Goal: Task Accomplishment & Management: Complete application form

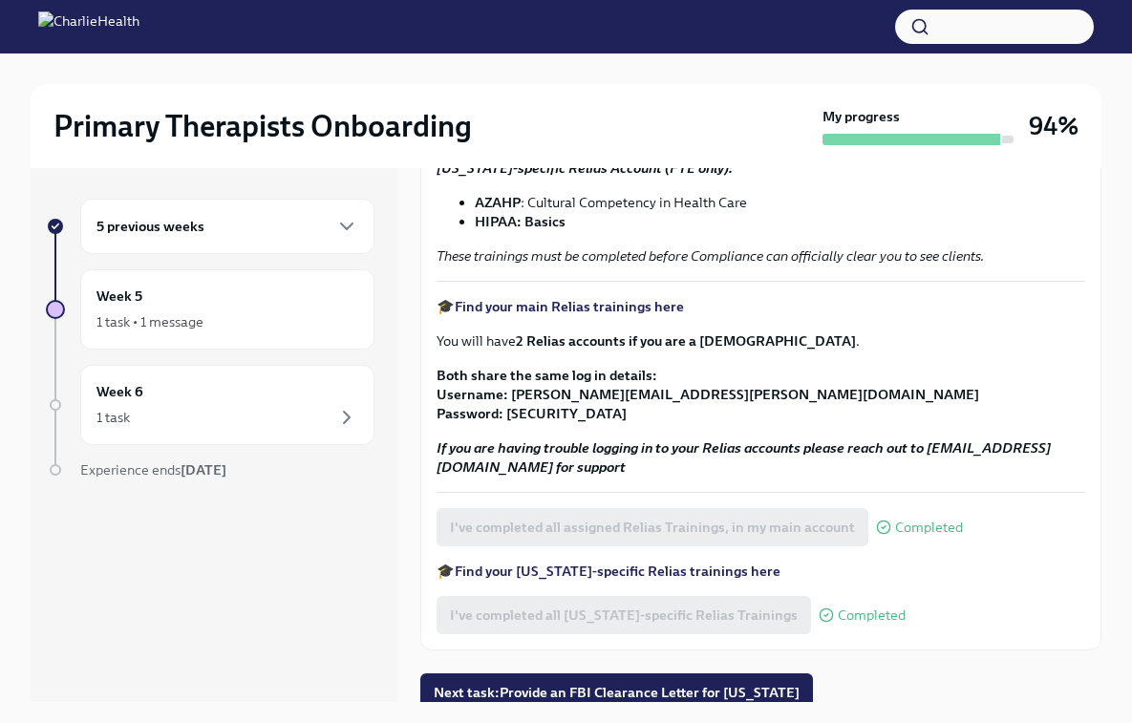
scroll to position [328, 0]
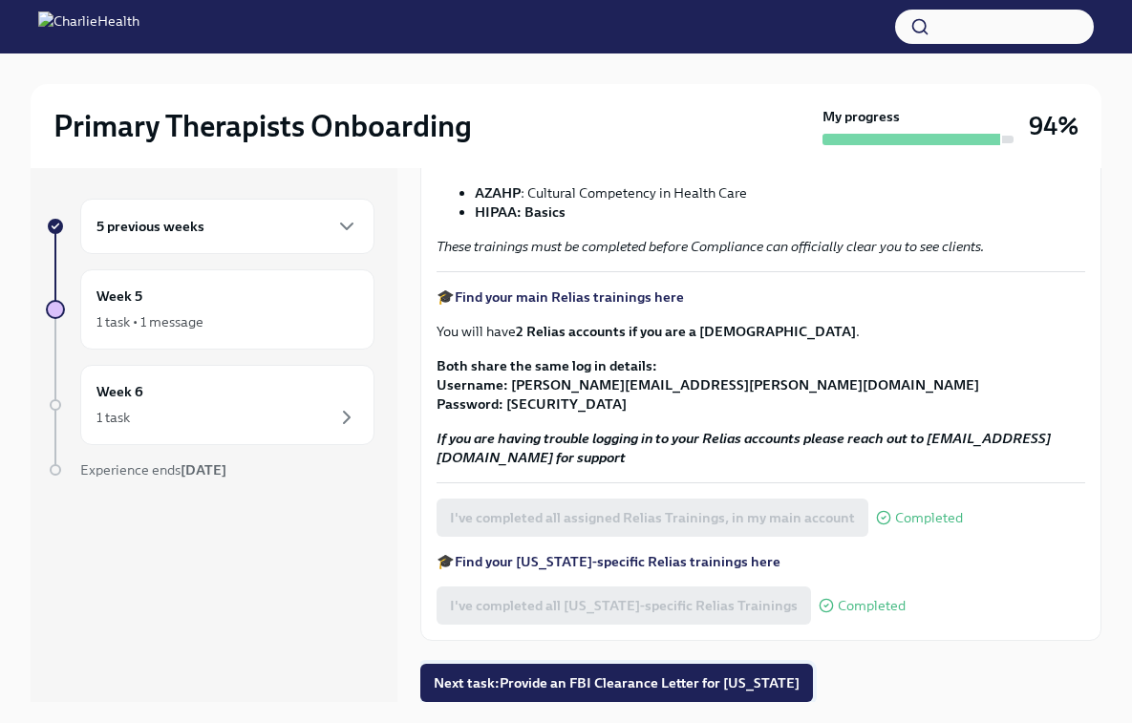
click at [651, 690] on span "Next task : Provide an FBI Clearance Letter for [US_STATE]" at bounding box center [617, 682] width 366 height 19
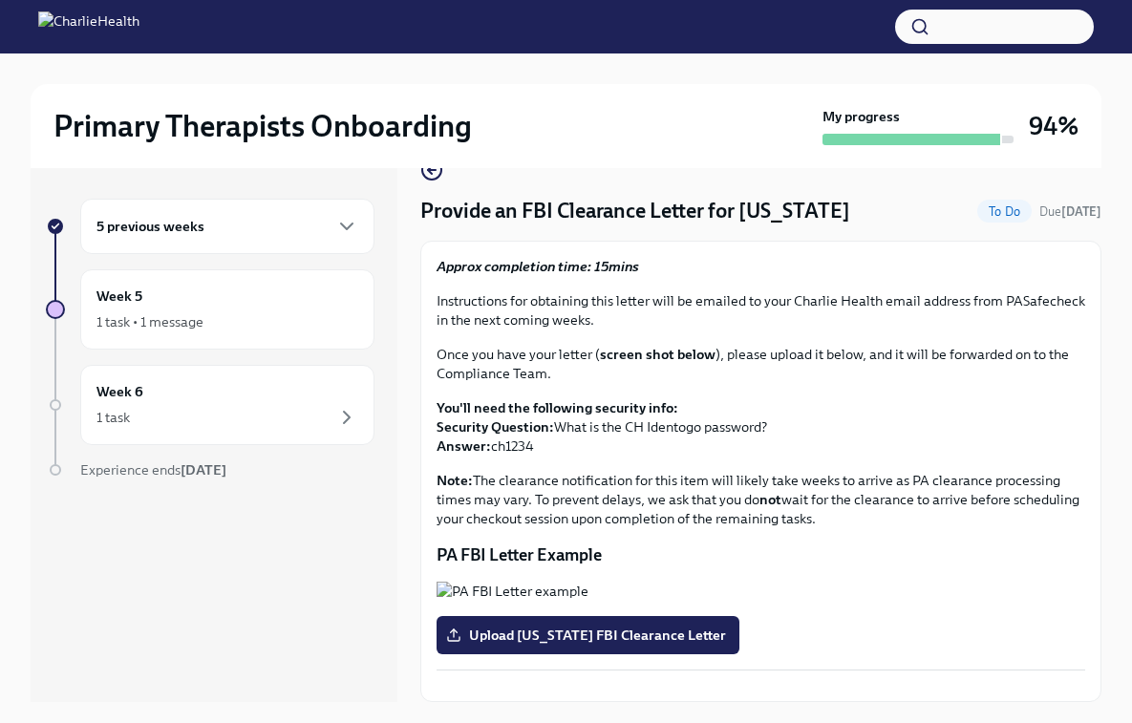
scroll to position [32, 0]
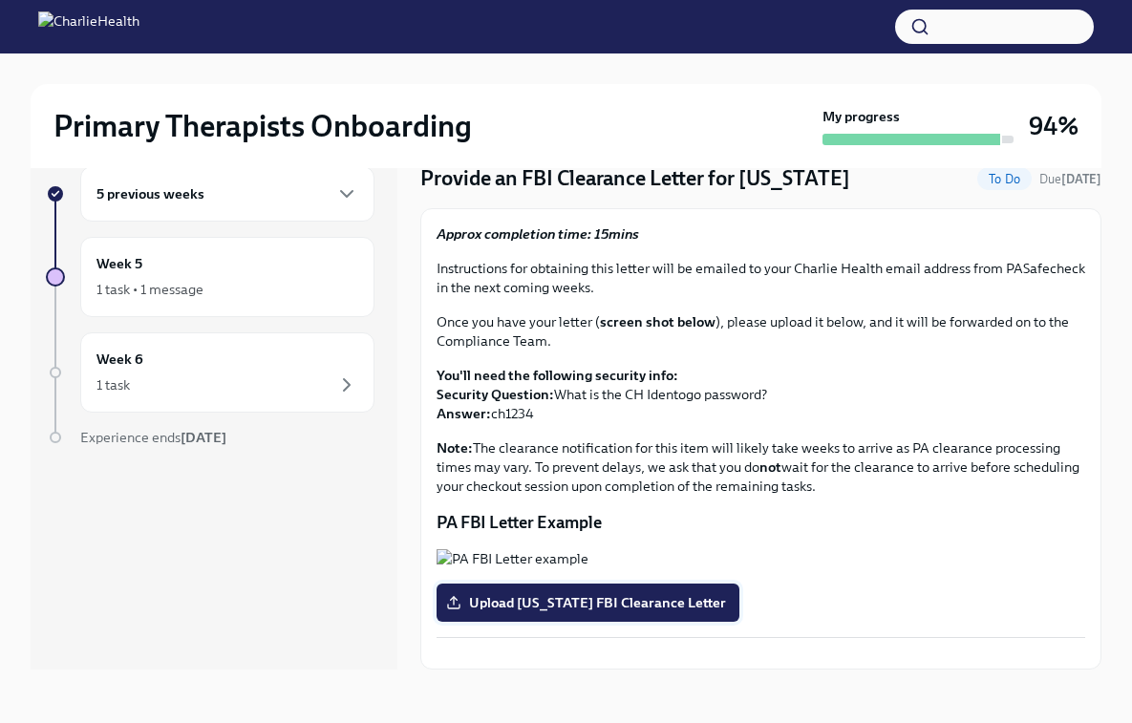
click at [644, 593] on span "Upload [US_STATE] FBI Clearance Letter" at bounding box center [588, 602] width 276 height 19
click at [0, 0] on input "Upload [US_STATE] FBI Clearance Letter" at bounding box center [0, 0] width 0 height 0
click at [614, 593] on span "Upload [US_STATE] FBI Clearance Letter" at bounding box center [588, 602] width 276 height 19
click at [0, 0] on input "Upload [US_STATE] FBI Clearance Letter" at bounding box center [0, 0] width 0 height 0
click at [532, 593] on span "Upload [US_STATE] FBI Clearance Letter" at bounding box center [588, 602] width 276 height 19
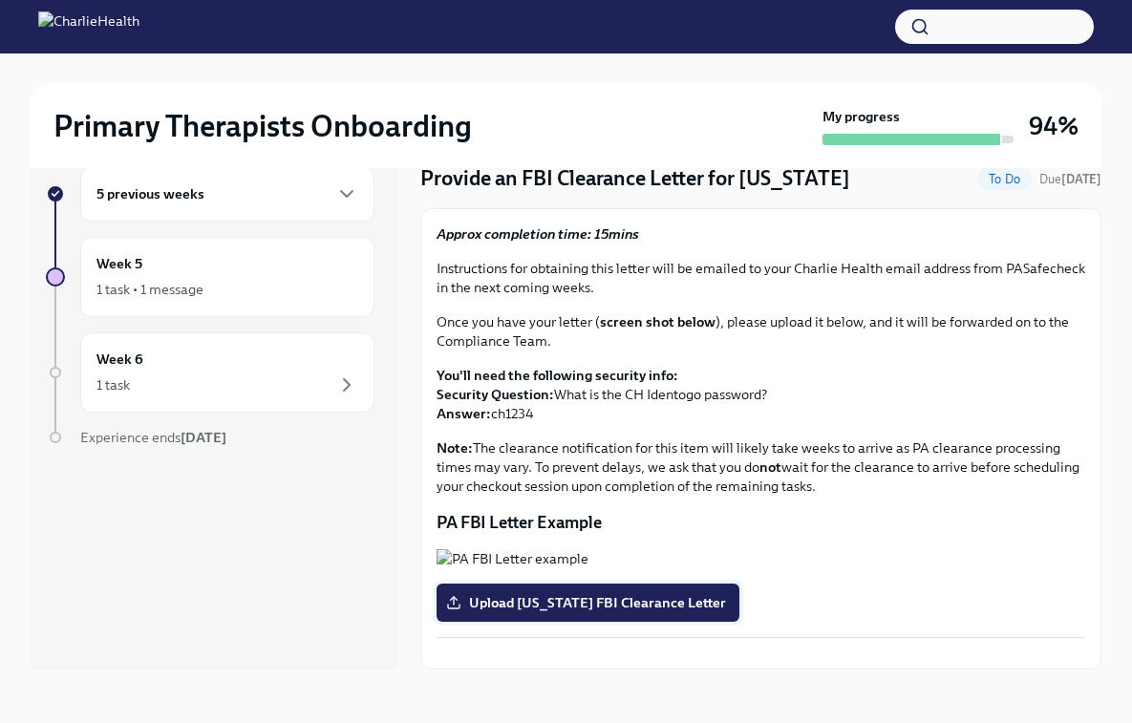
click at [0, 0] on input "Upload [US_STATE] FBI Clearance Letter" at bounding box center [0, 0] width 0 height 0
